Goal: Find specific page/section: Find specific page/section

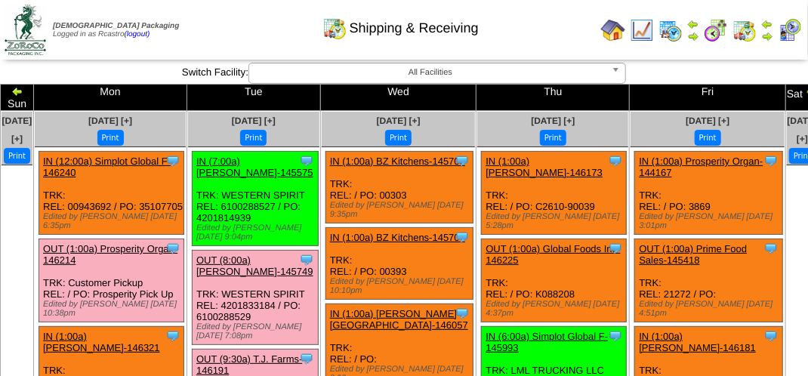
click at [773, 33] on img at bounding box center [767, 36] width 12 height 12
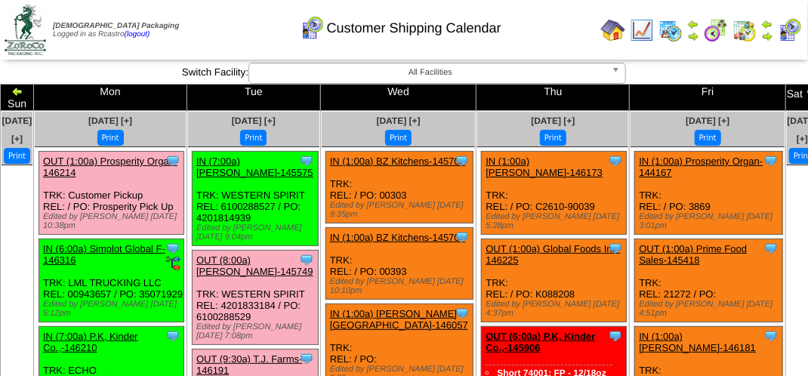
click at [793, 29] on img at bounding box center [790, 30] width 24 height 24
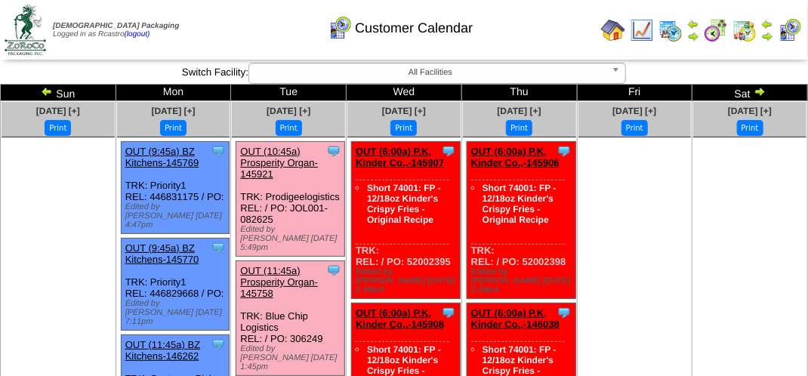
click at [243, 35] on div "Customer Calendar" at bounding box center [400, 23] width 461 height 42
click at [226, 30] on div "Customer Calendar" at bounding box center [400, 23] width 461 height 42
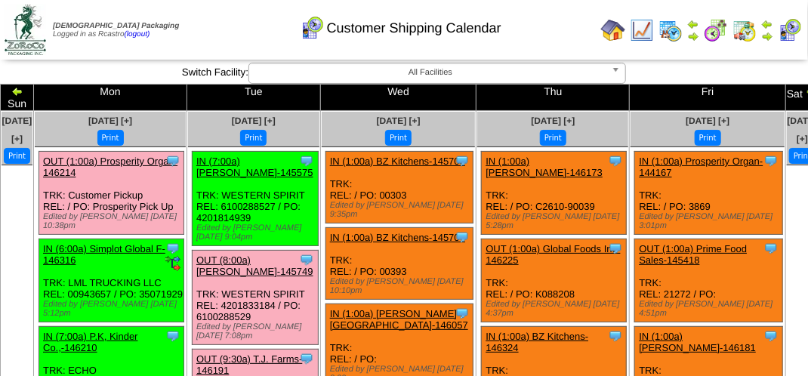
click at [199, 33] on div "Customer Shipping Calendar" at bounding box center [400, 23] width 461 height 42
click at [190, 5] on div "Customer Shipping Calendar" at bounding box center [400, 23] width 461 height 42
